Goal: Task Accomplishment & Management: Manage account settings

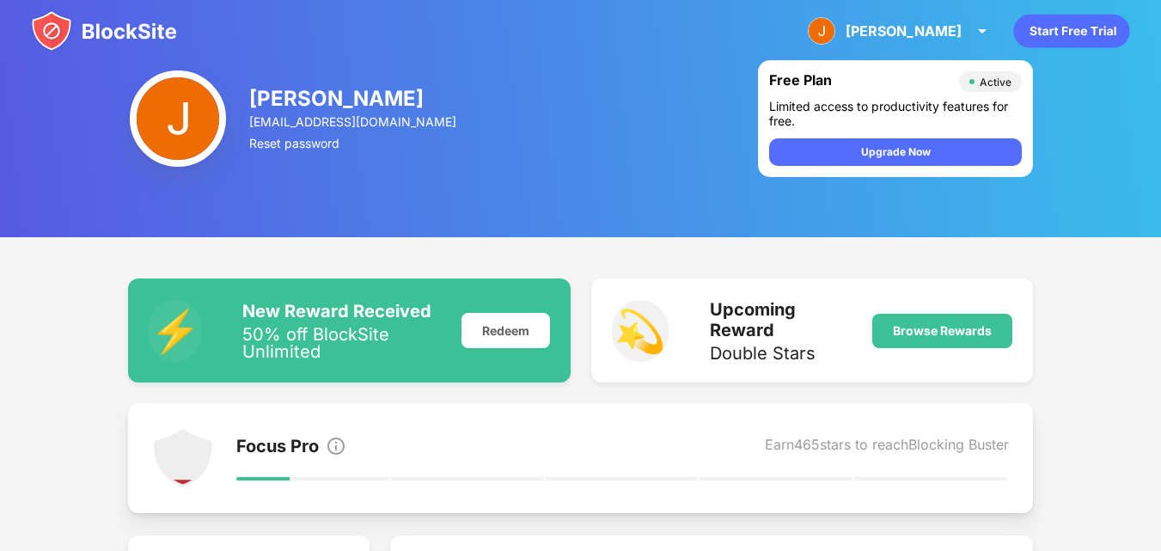
click at [114, 28] on img at bounding box center [104, 30] width 146 height 41
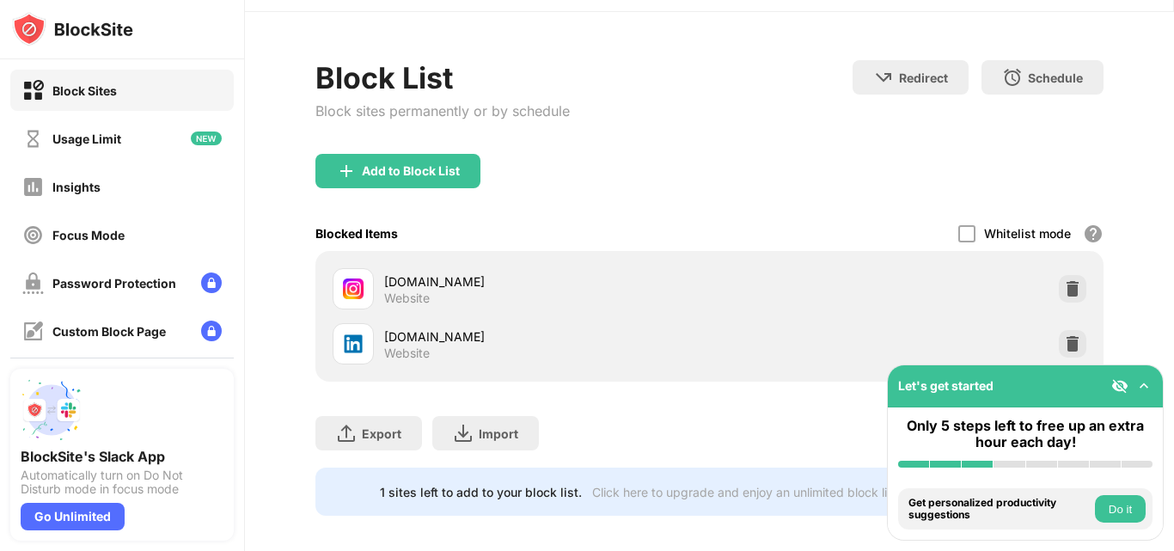
scroll to position [73, 0]
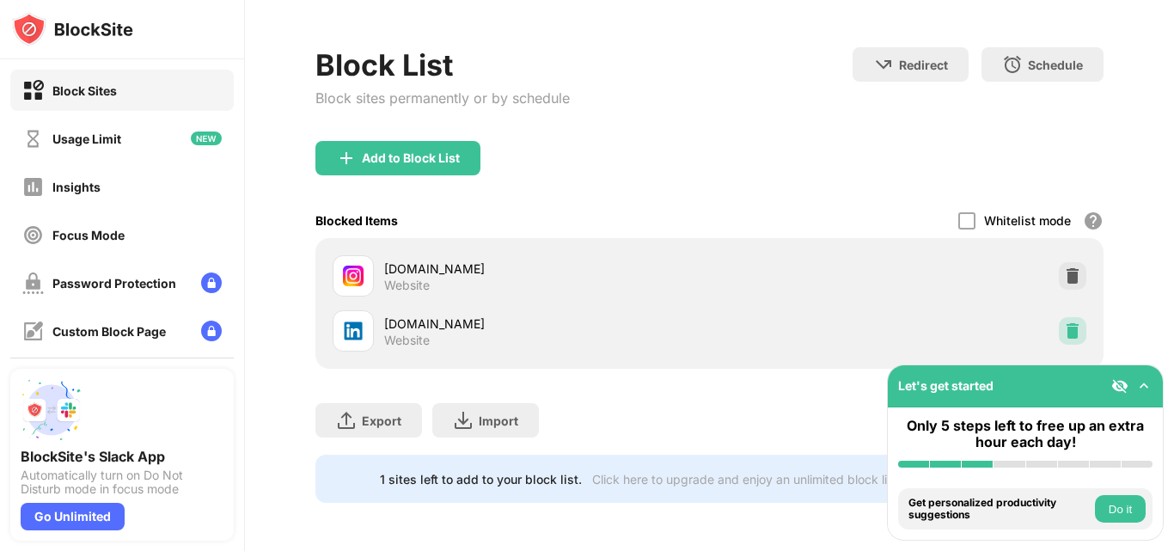
click at [1069, 317] on div at bounding box center [1073, 331] width 28 height 28
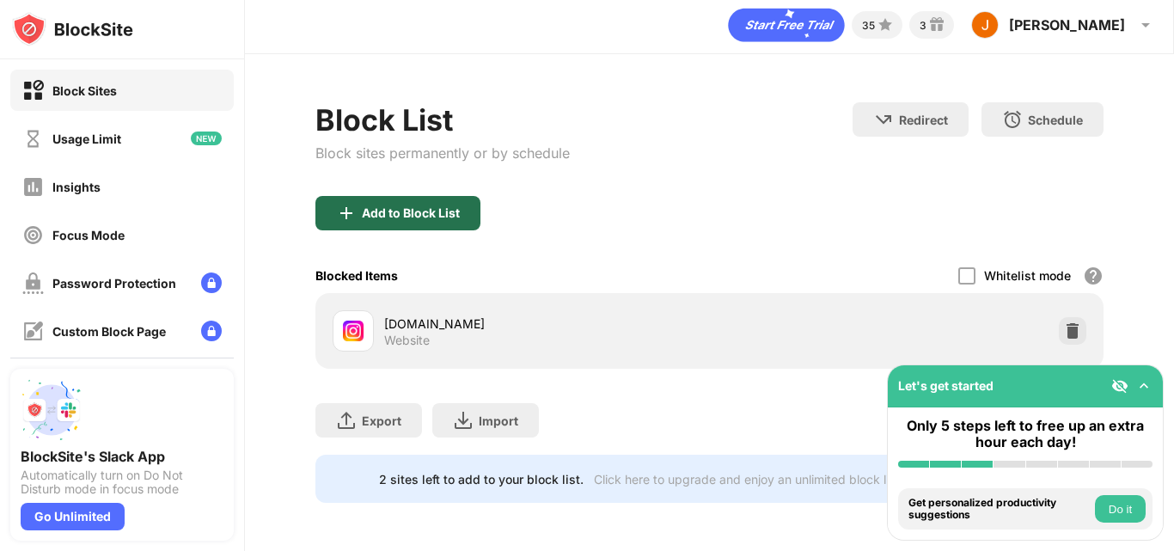
click at [421, 206] on div "Add to Block List" at bounding box center [411, 213] width 98 height 14
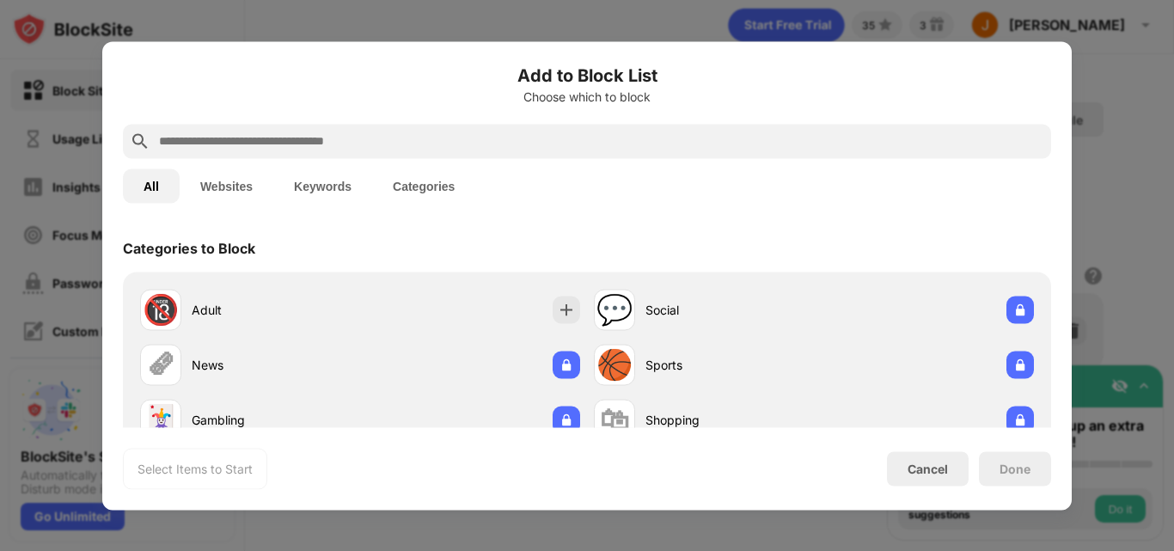
click at [320, 141] on input "text" at bounding box center [600, 141] width 887 height 21
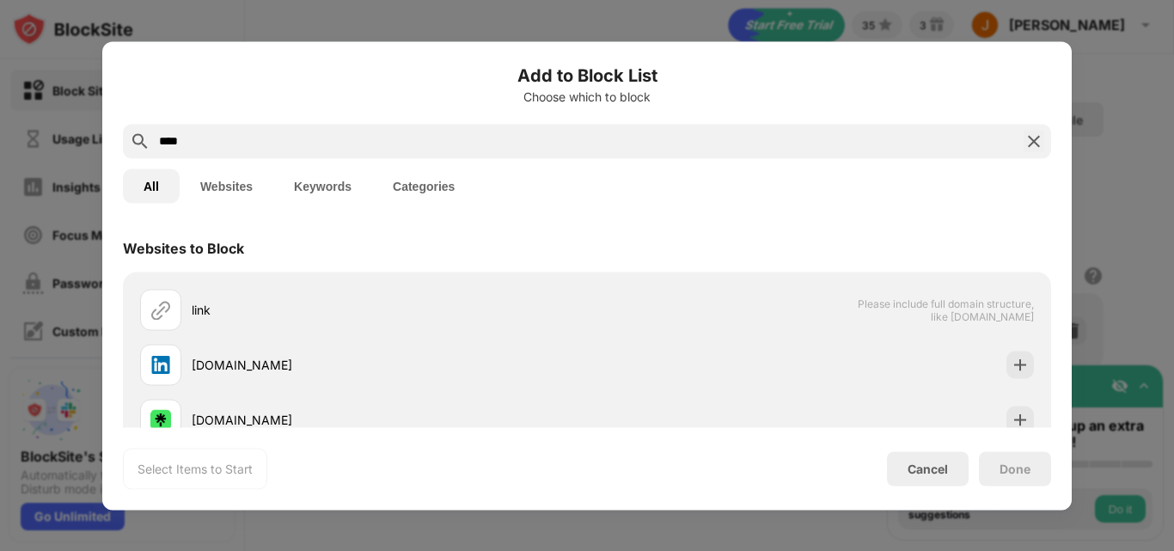
type input "****"
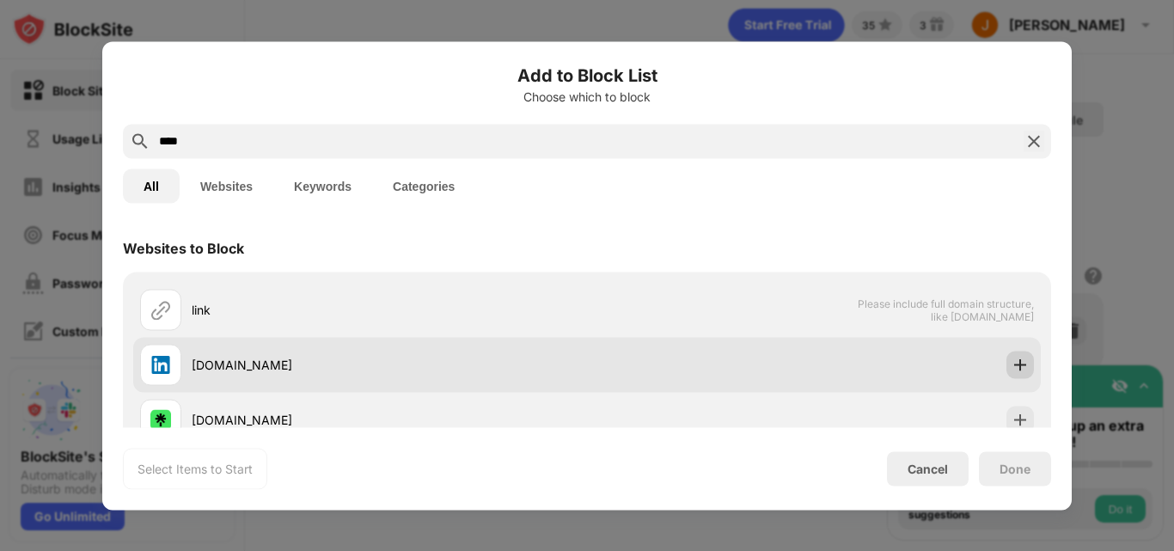
click at [1012, 363] on img at bounding box center [1020, 364] width 17 height 17
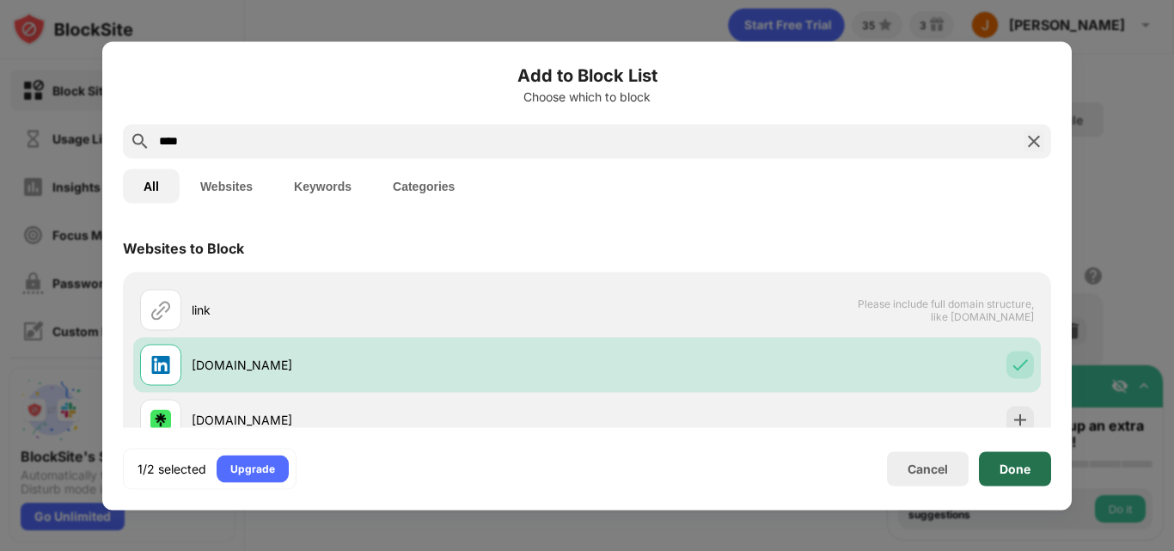
click at [1013, 476] on div "Done" at bounding box center [1015, 468] width 72 height 34
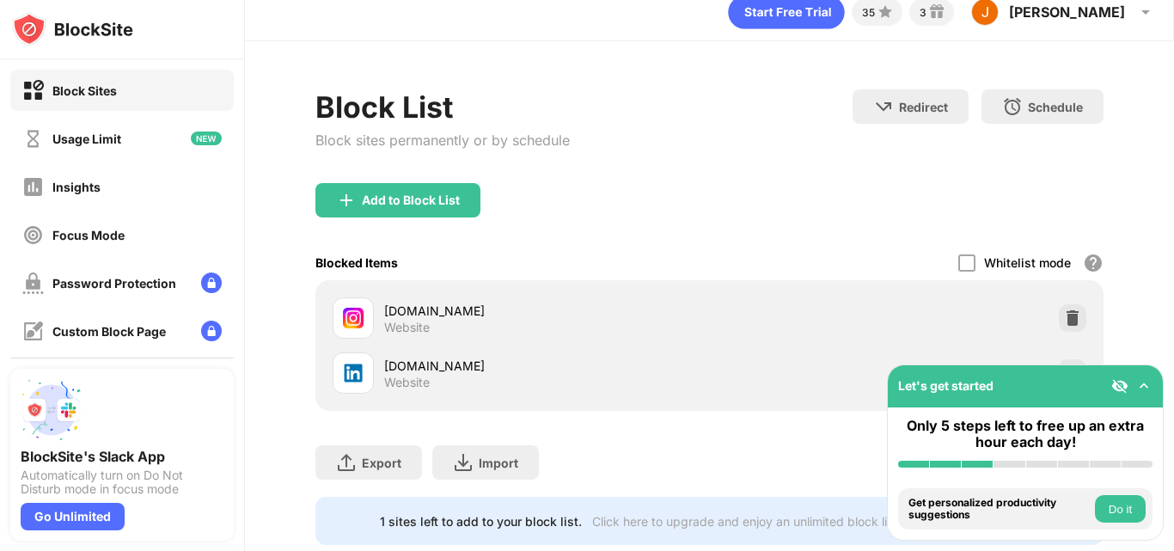
scroll to position [73, 0]
